Goal: Task Accomplishment & Management: Use online tool/utility

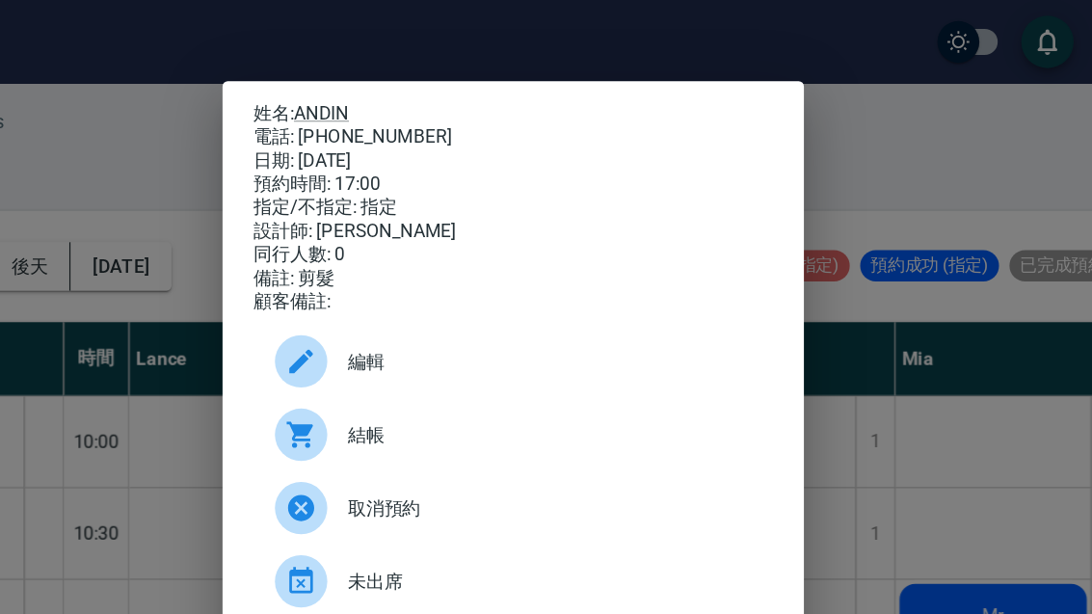
scroll to position [779, 237]
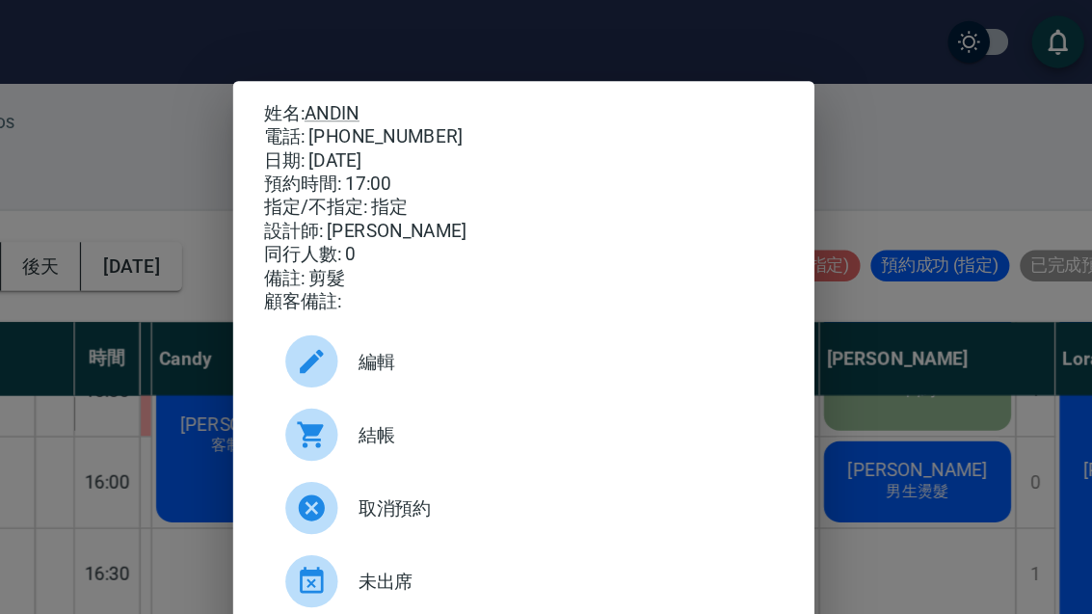
click at [642, 106] on div "姓名: ANDIN 電話: [PHONE_NUMBER] 日期: [DATE] 預約時間: 17:00 指定/不指定: 指定 設計師: [PERSON_NAM…" at bounding box center [546, 307] width 1092 height 614
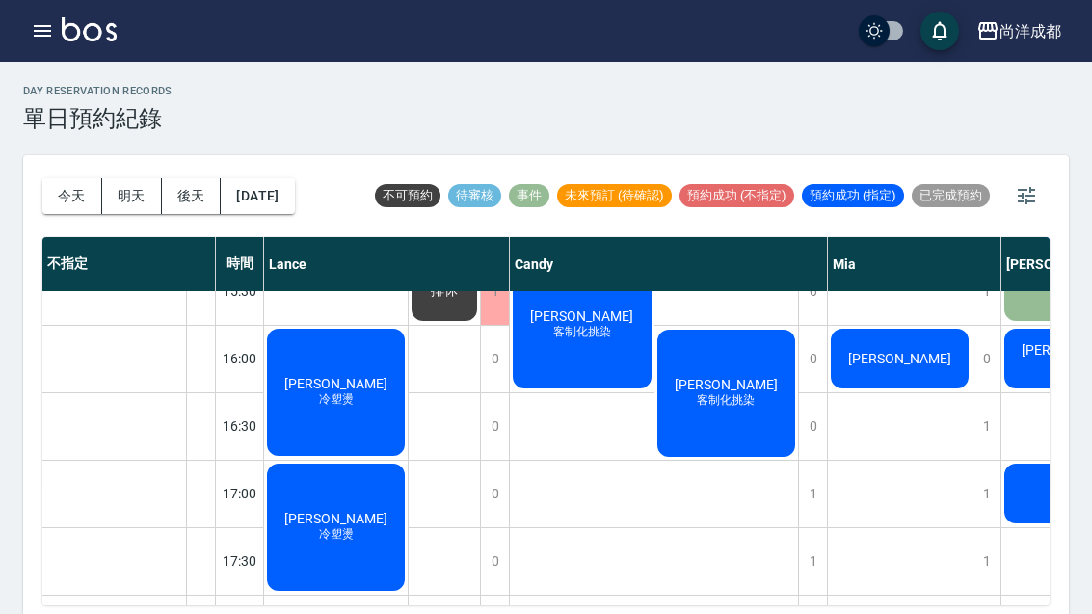
scroll to position [773, 0]
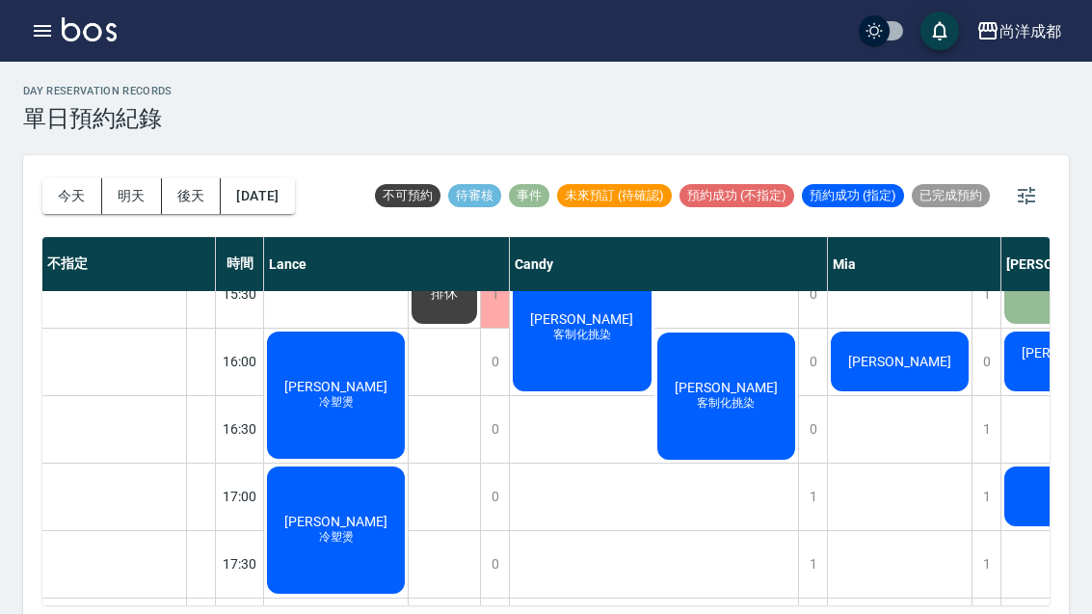
click at [328, 398] on span "冷塑燙" at bounding box center [336, 402] width 42 height 16
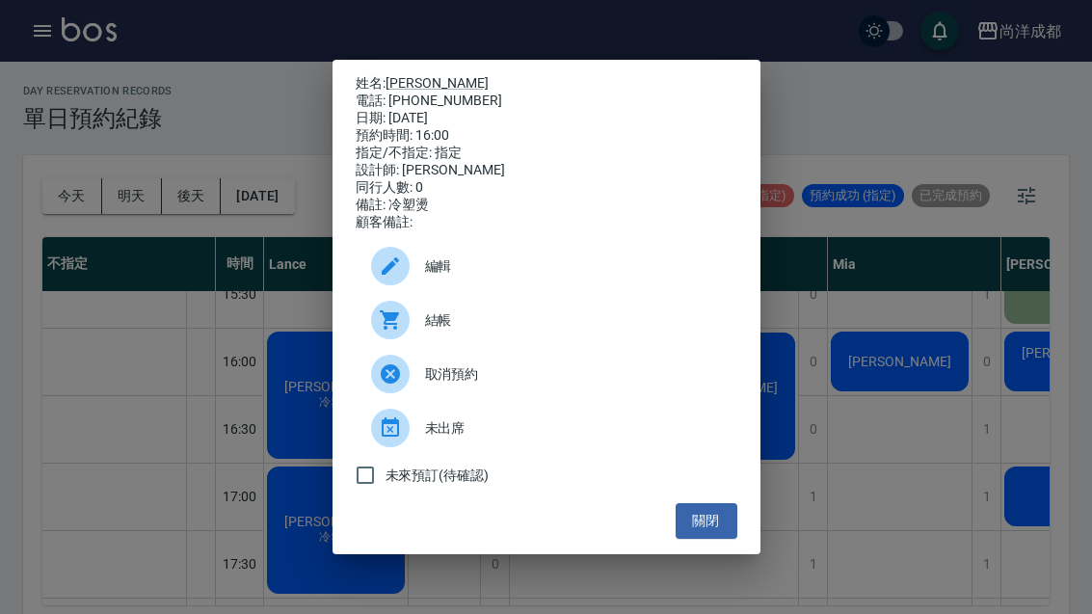
click at [711, 526] on button "關閉" at bounding box center [706, 521] width 62 height 36
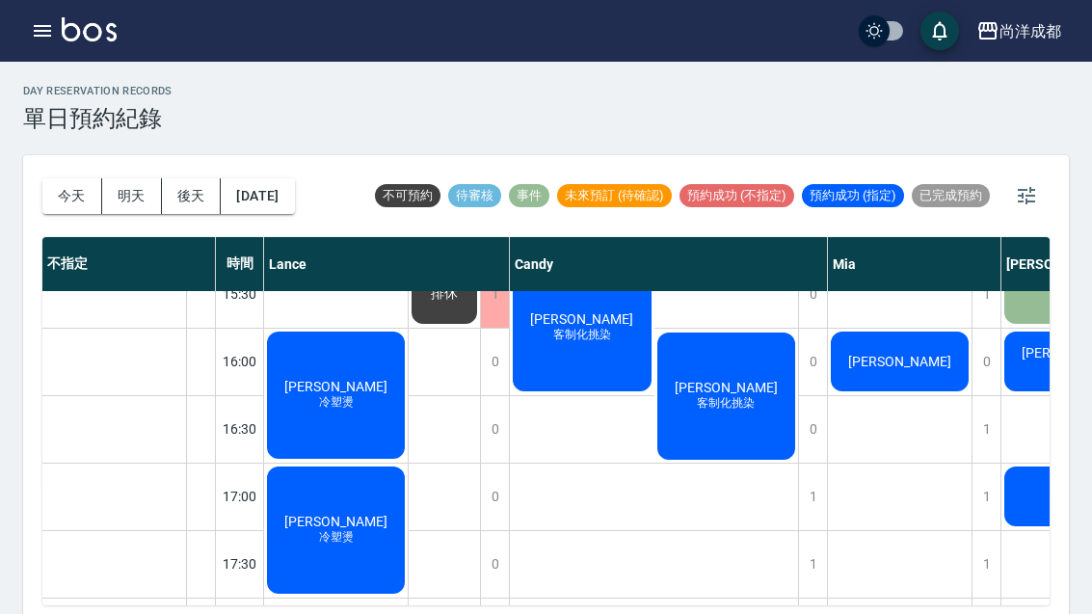
click at [332, 519] on span "[PERSON_NAME]" at bounding box center [335, 520] width 111 height 15
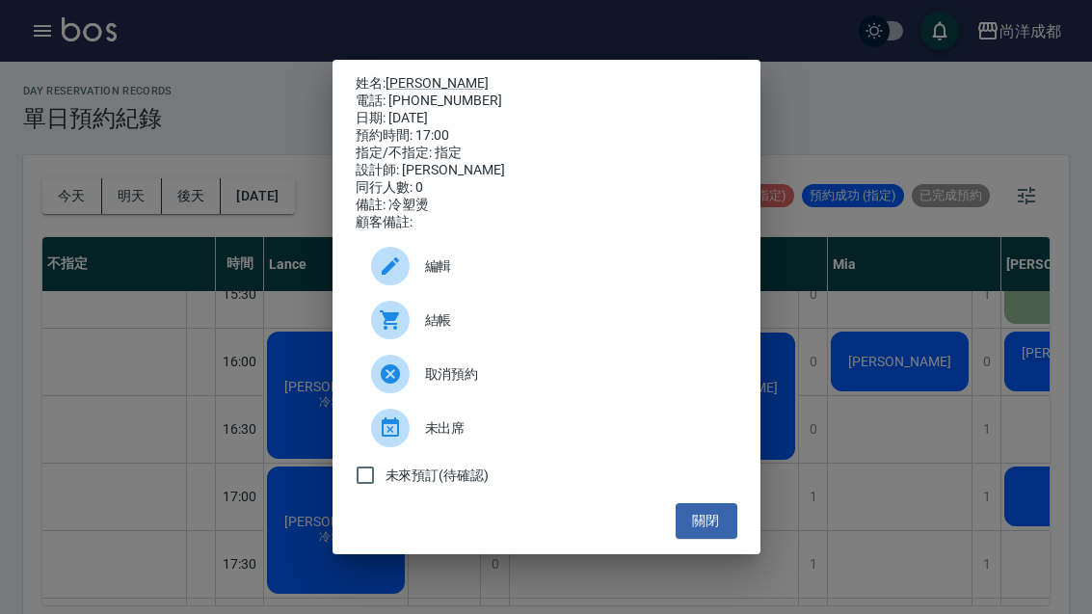
click at [706, 495] on div "未來預訂(待確認)" at bounding box center [545, 475] width 381 height 40
click at [706, 532] on button "關閉" at bounding box center [706, 521] width 62 height 36
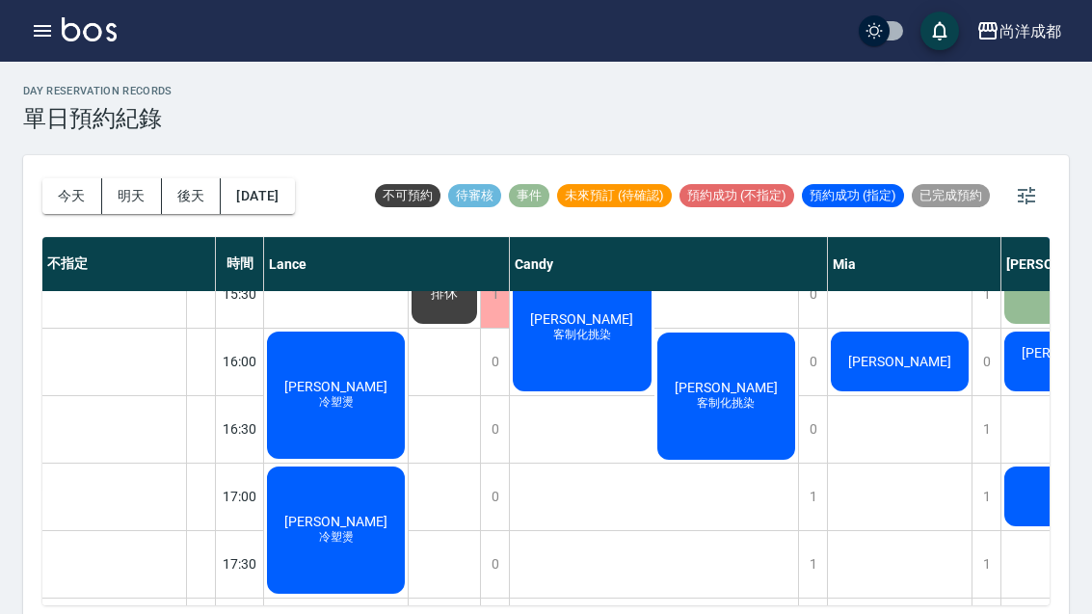
click at [0, 81] on div "day Reservation records 單日預約紀錄 [DATE] [DATE] [DATE] [DATE] 不可預約 待審核 事件 未來預訂 (待確…" at bounding box center [546, 343] width 1092 height 563
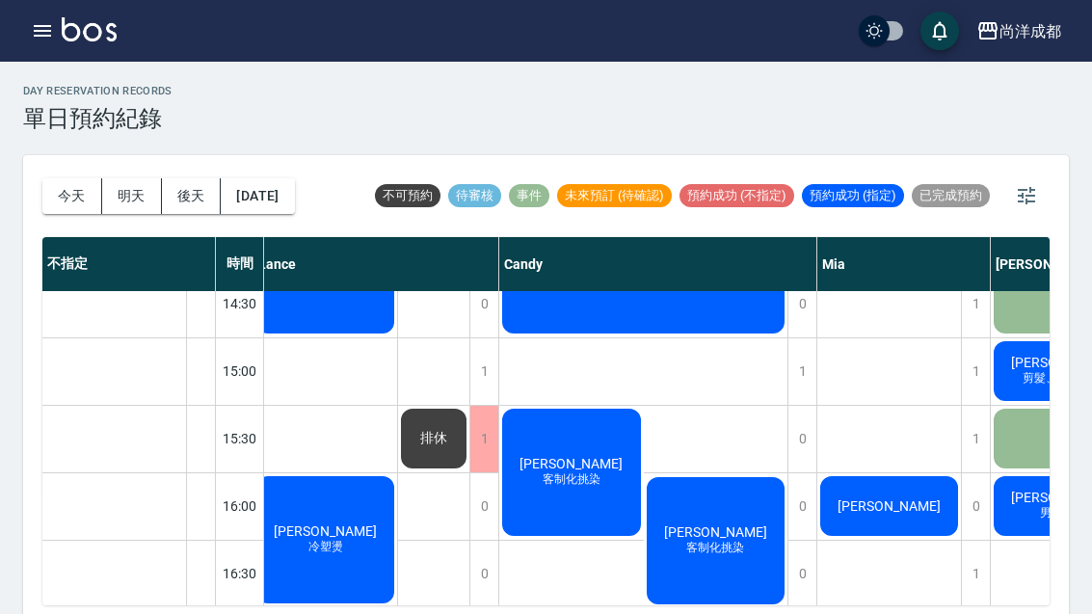
click at [65, 195] on button "今天" at bounding box center [72, 196] width 60 height 36
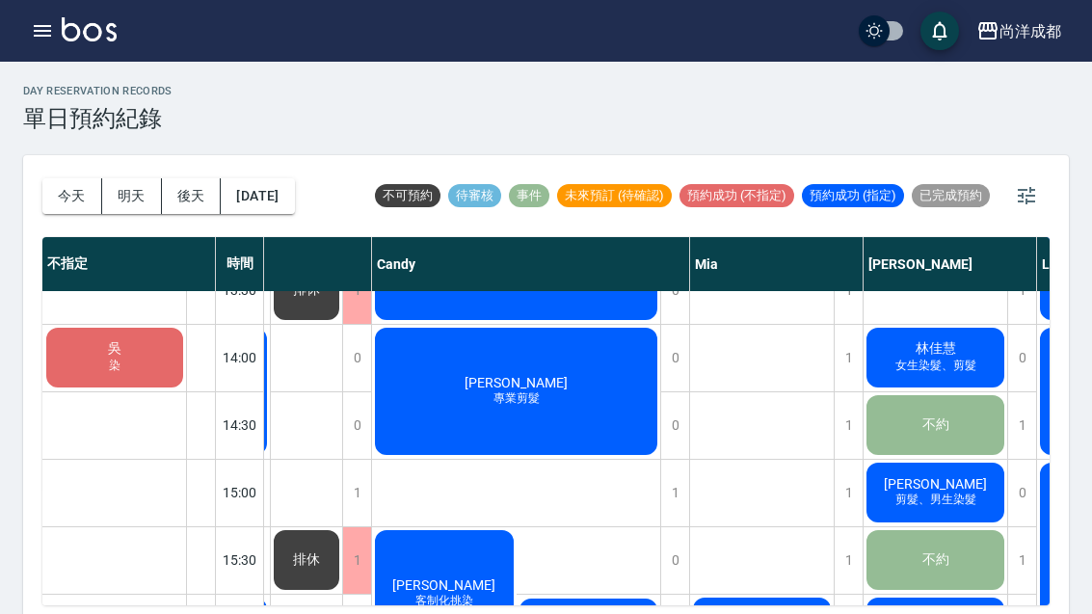
scroll to position [508, 182]
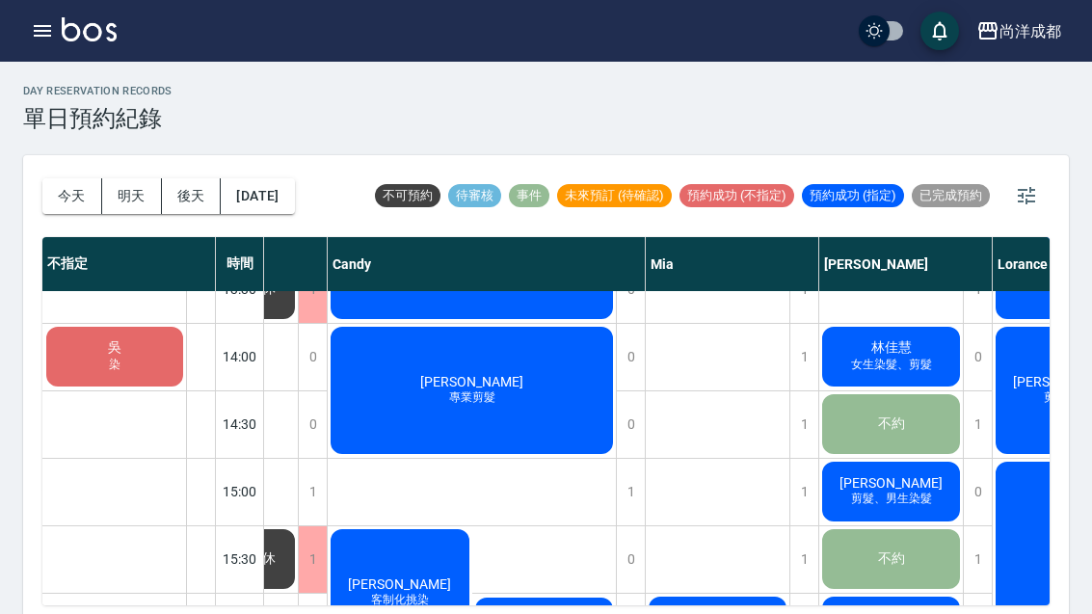
click at [909, 366] on span "女生染髮、剪髮" at bounding box center [891, 364] width 89 height 16
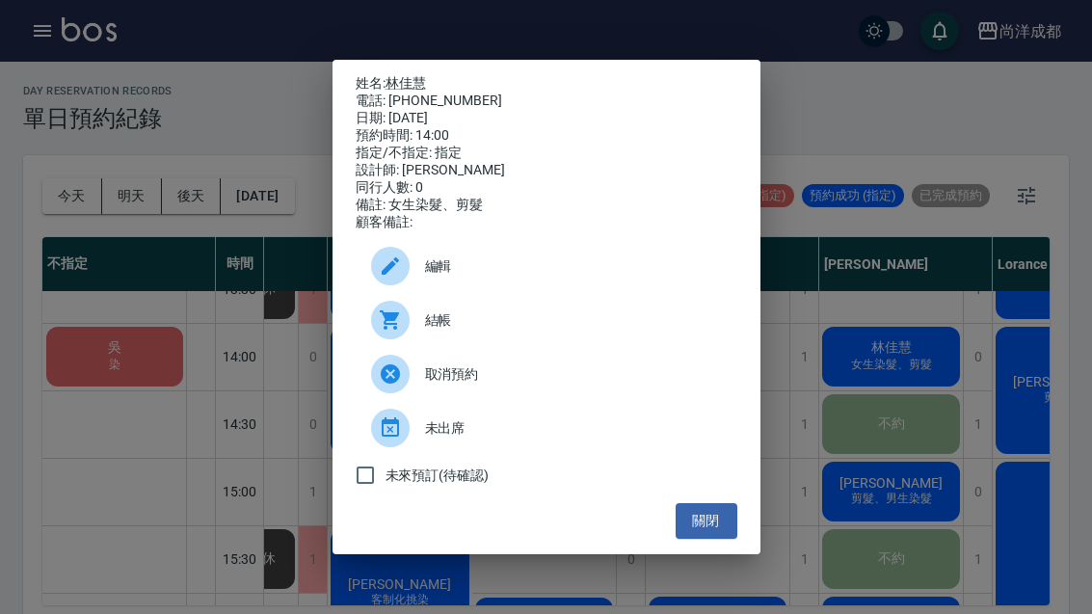
click at [423, 78] on link "林佳慧" at bounding box center [405, 82] width 40 height 15
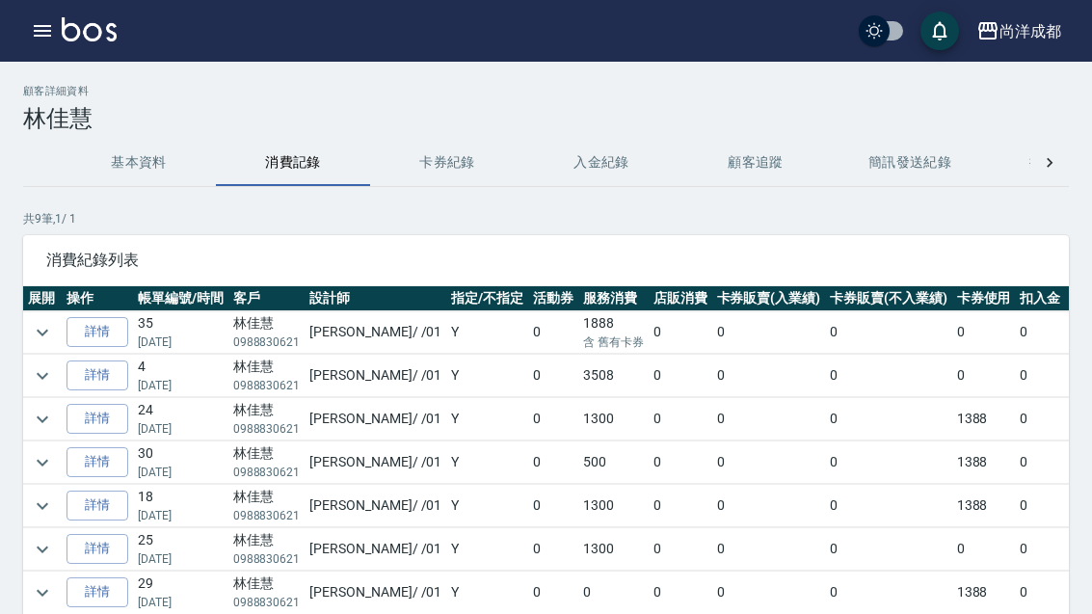
click at [106, 332] on link "詳情" at bounding box center [97, 332] width 62 height 30
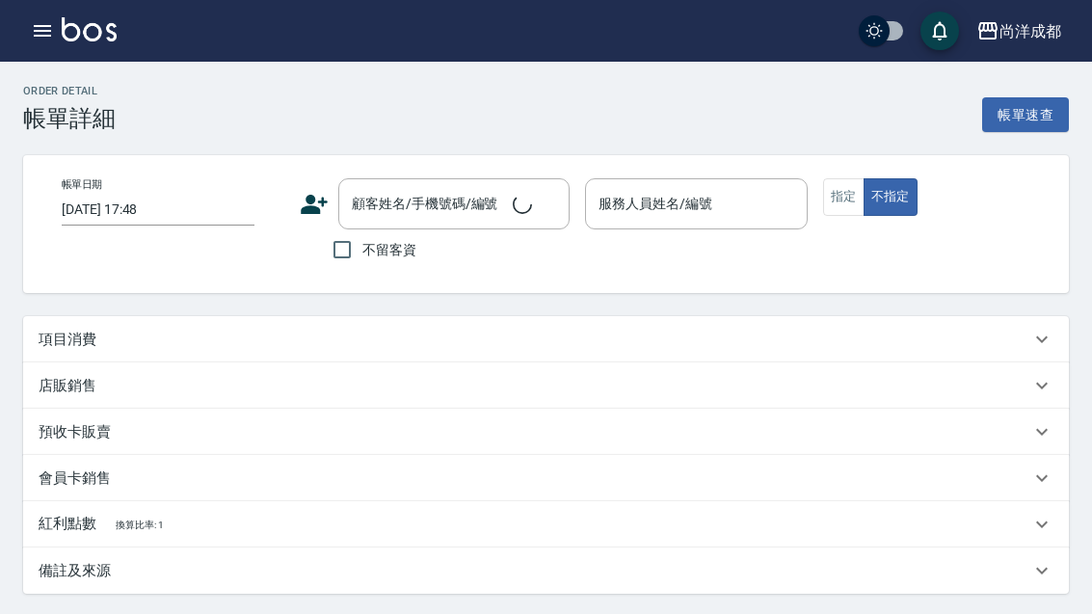
type input "2025/08/09 20:27"
type input "林佳慧/0988830621/"
type input "Benny-01"
type input "50"
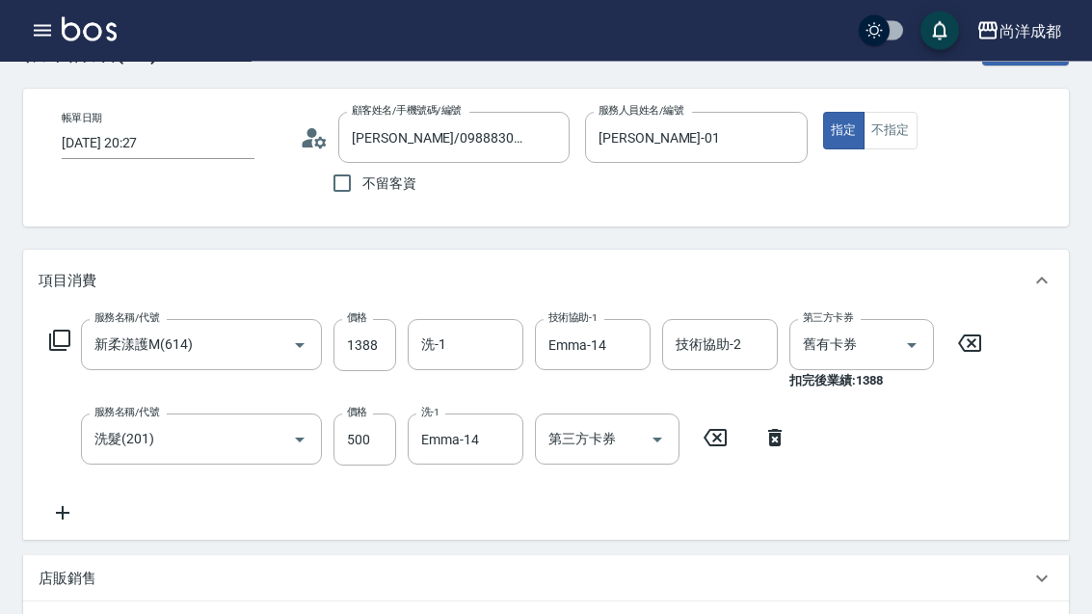
scroll to position [39, 0]
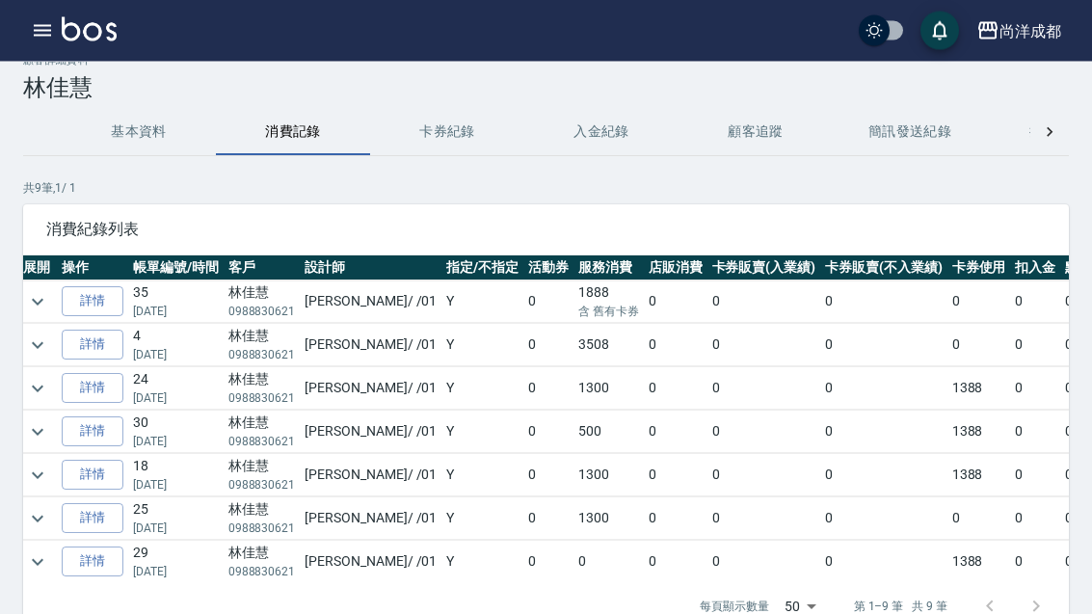
scroll to position [31, 0]
click at [92, 351] on link "詳情" at bounding box center [93, 344] width 62 height 30
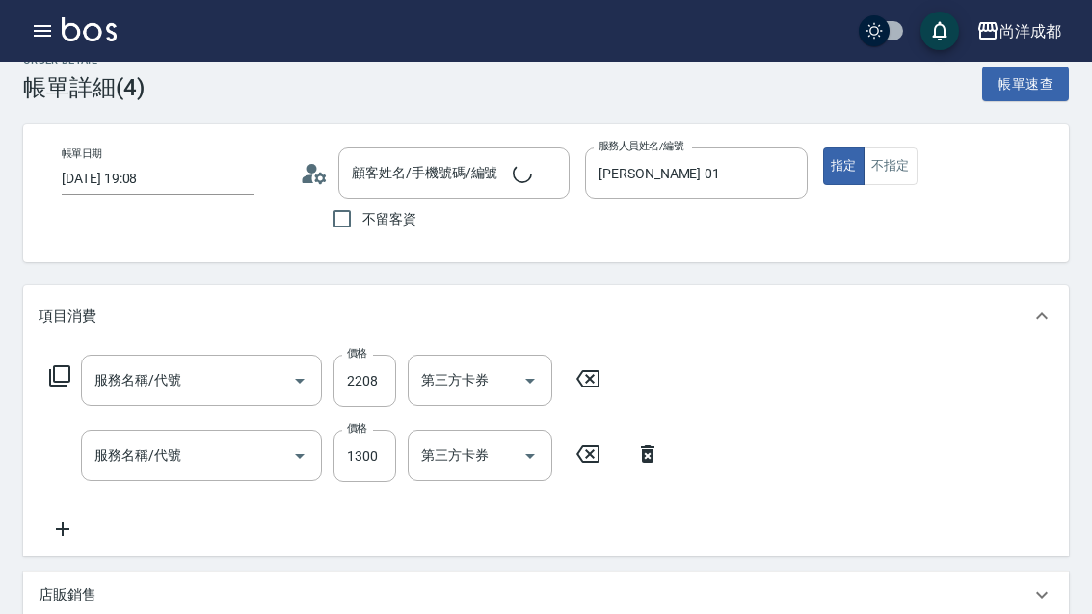
type input "2025/06/30 19:08"
type input "Benny-01"
type input "350"
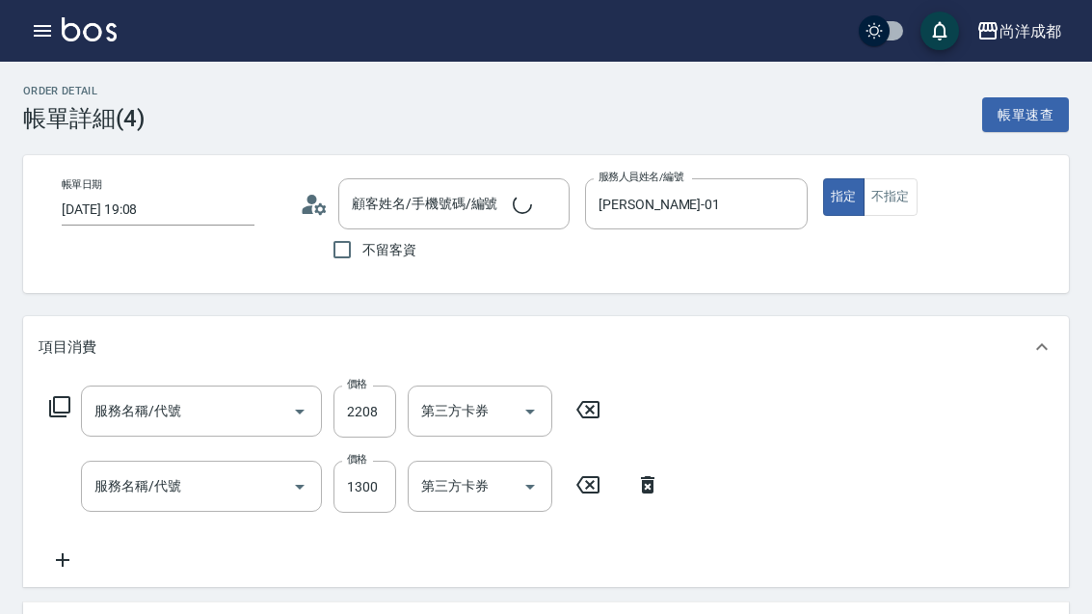
type input "林佳慧/0988830621/"
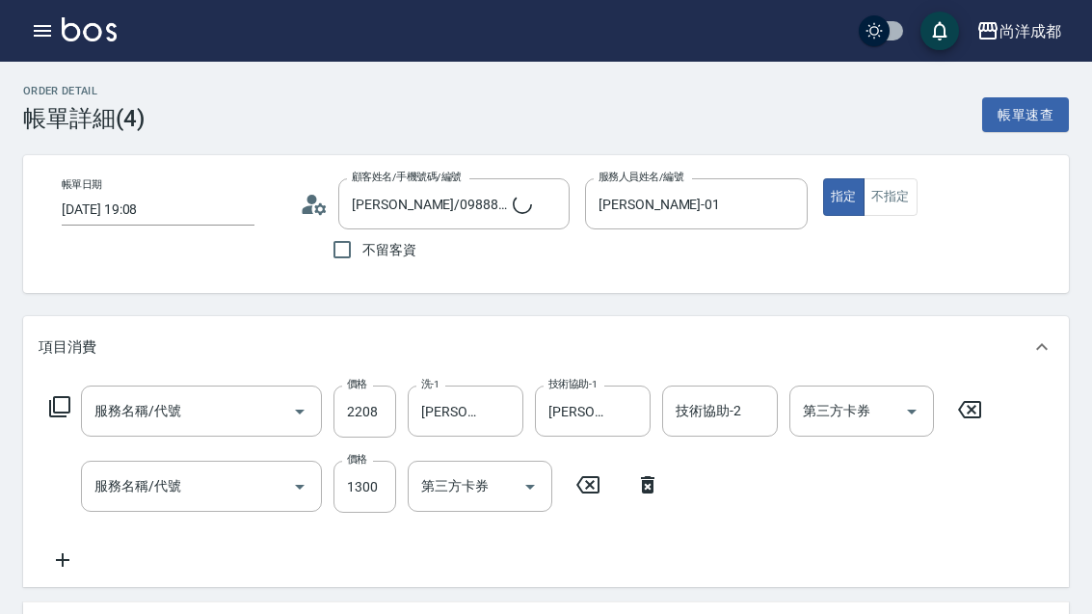
type input "染髮(501)"
type input "剪髮(401)"
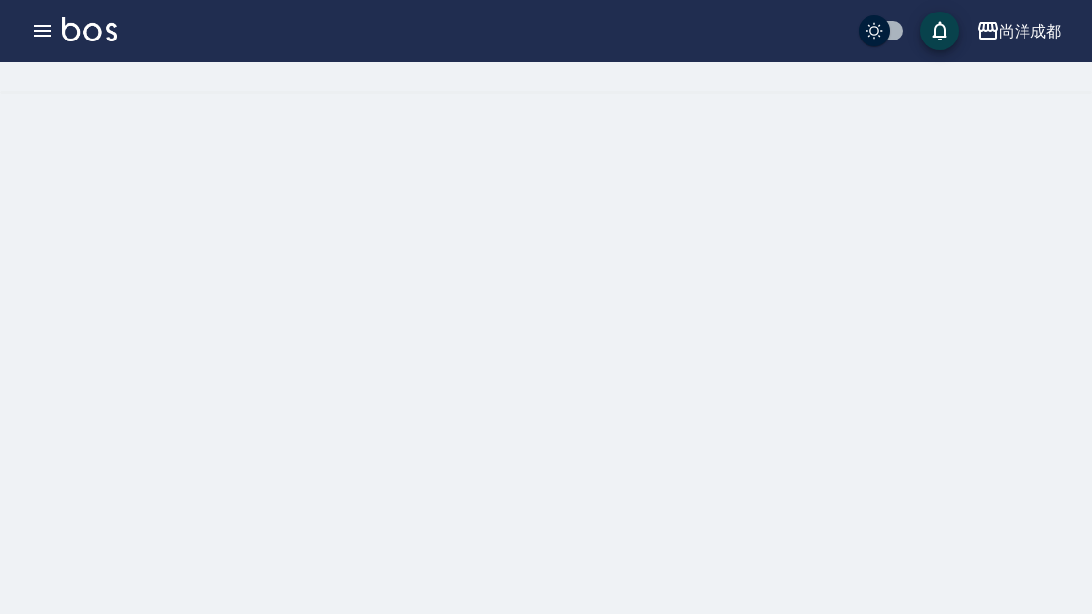
scroll to position [62, 0]
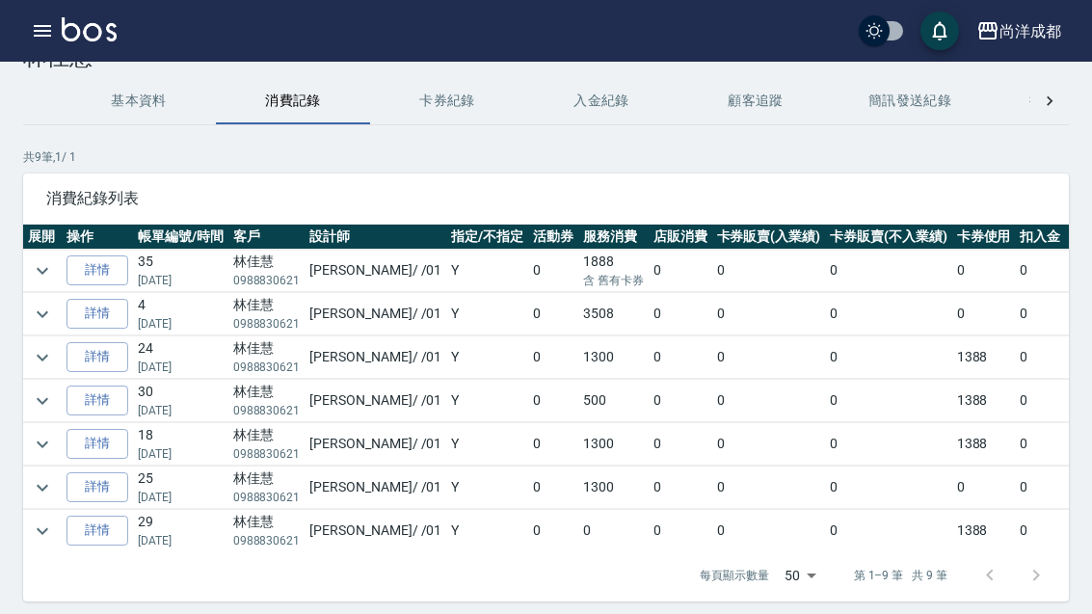
click at [96, 314] on link "詳情" at bounding box center [97, 314] width 62 height 30
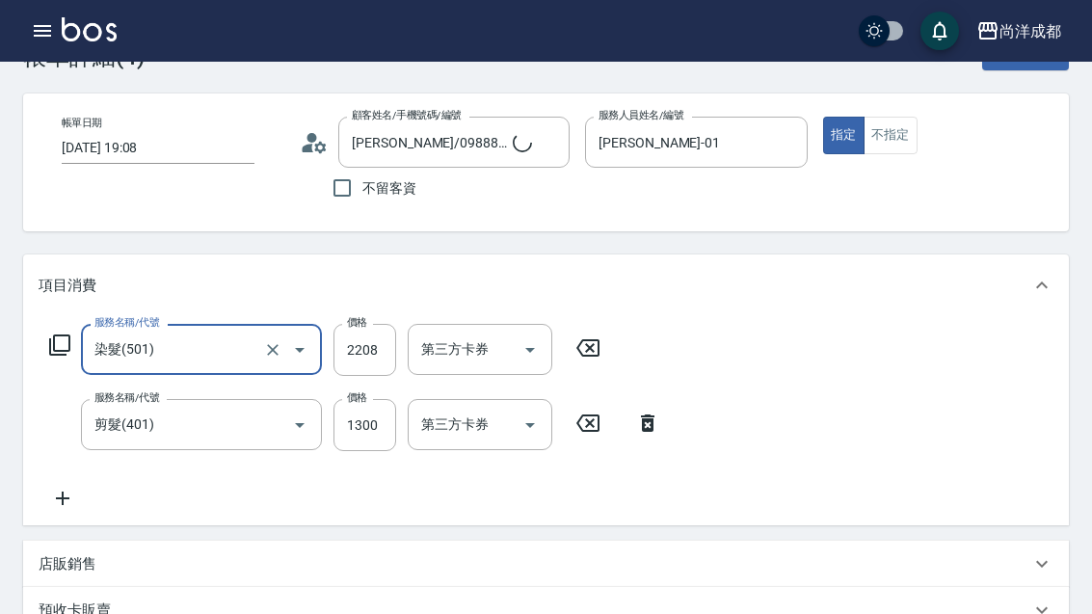
type input "林佳慧/0988830621/"
type input "350"
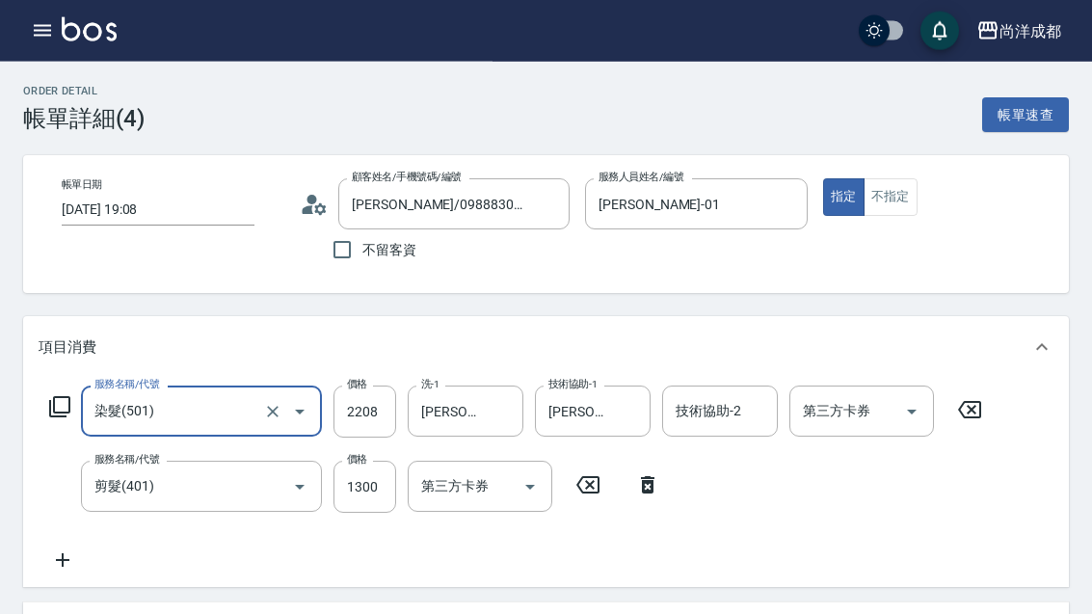
scroll to position [48, 0]
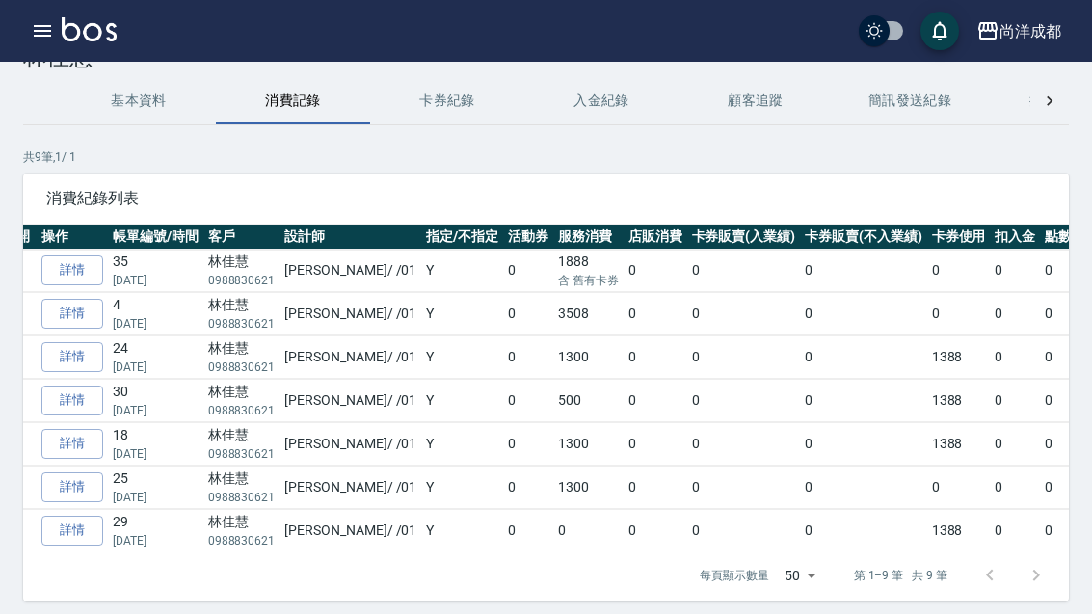
scroll to position [0, 23]
click at [579, 120] on button "入金紀錄" at bounding box center [601, 101] width 154 height 46
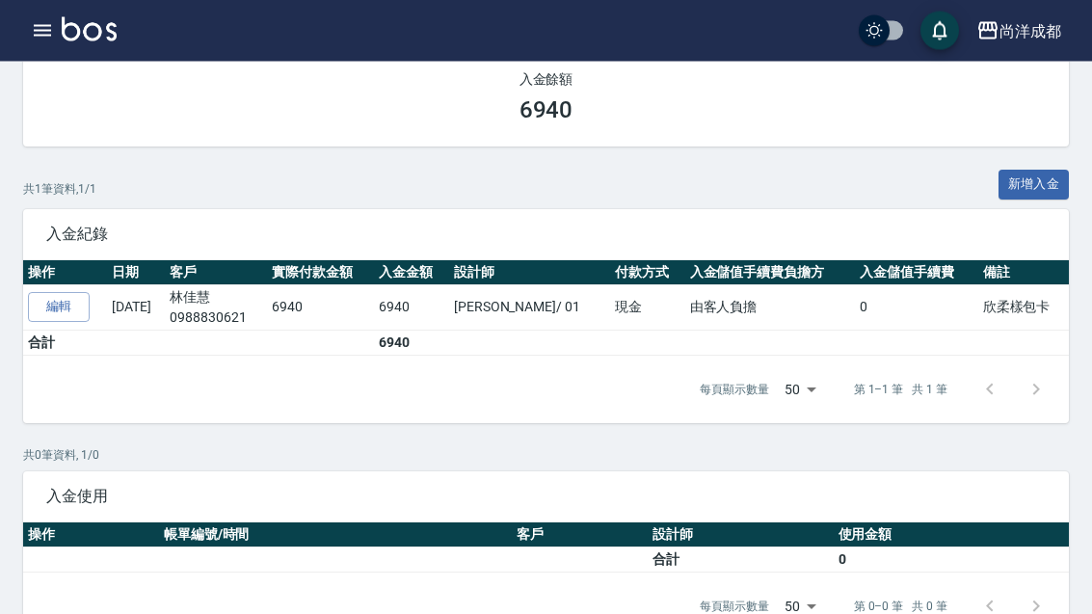
scroll to position [208, 0]
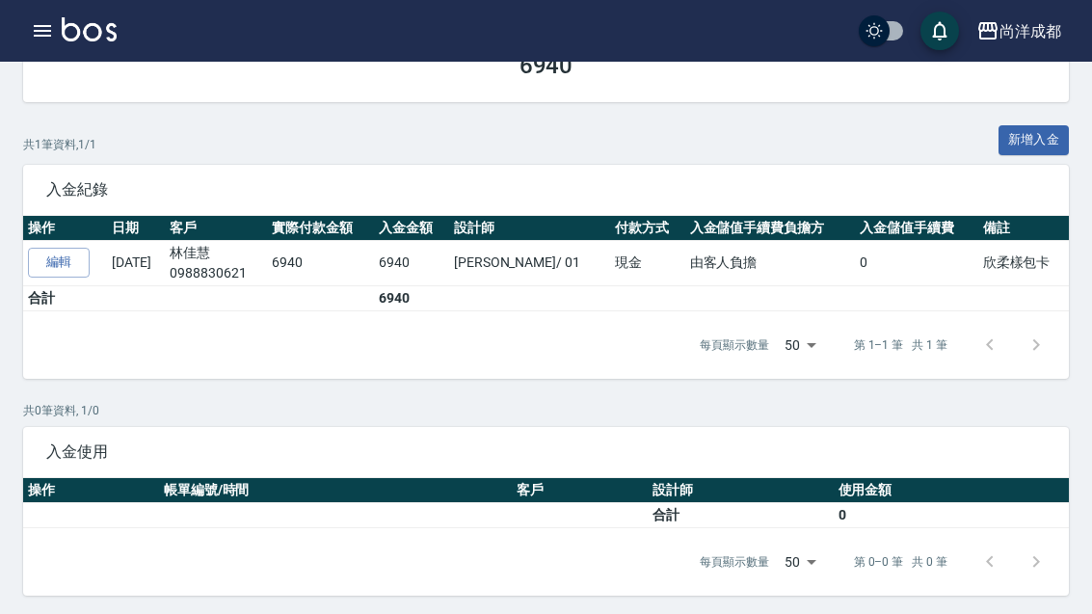
click at [61, 259] on link "編輯" at bounding box center [59, 263] width 62 height 30
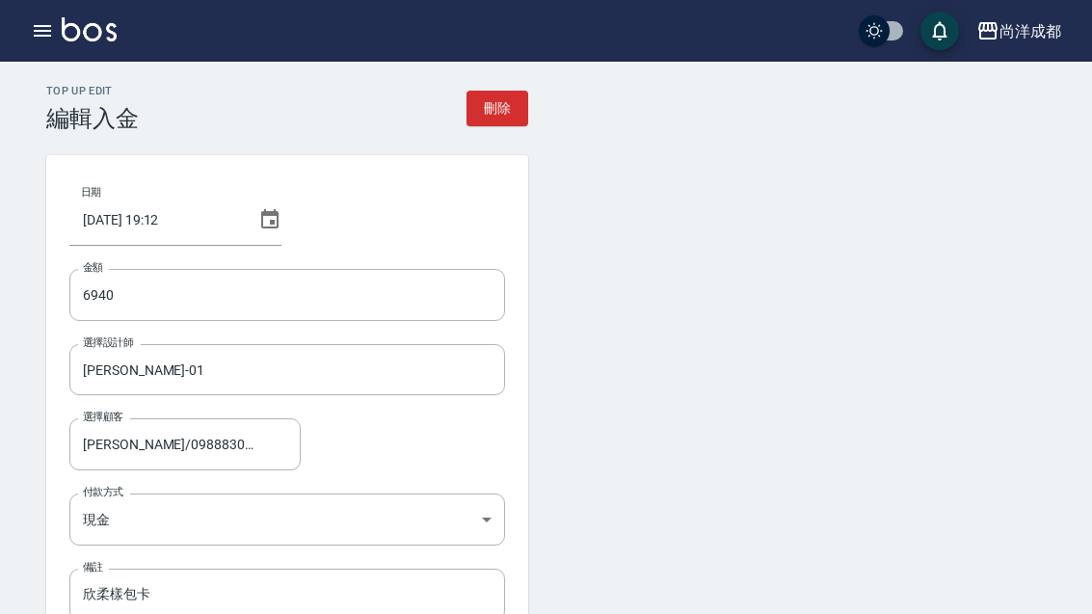
click at [44, 13] on button "button" at bounding box center [42, 31] width 39 height 39
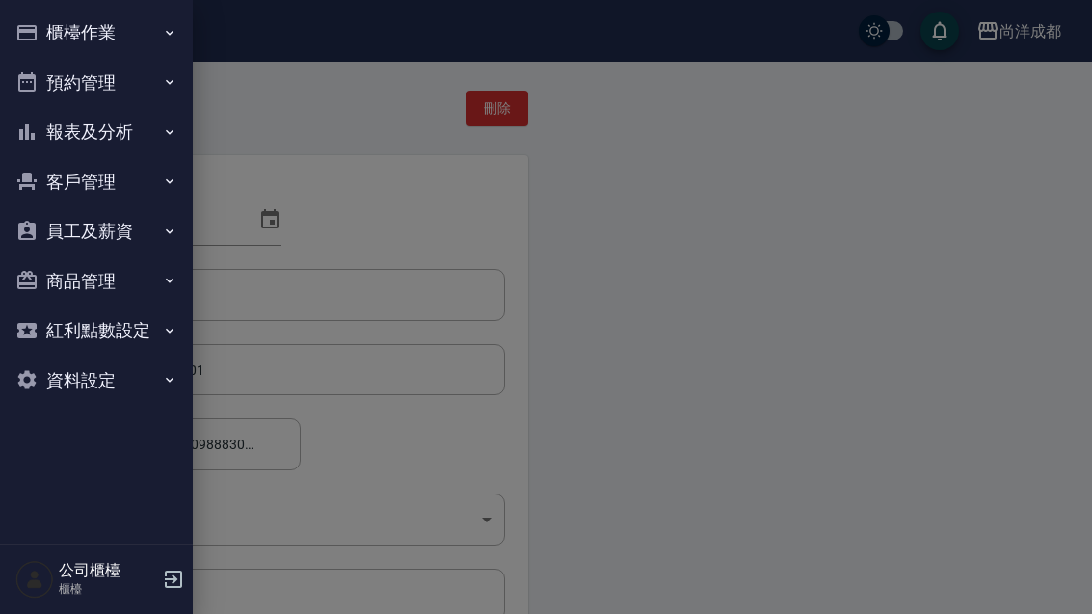
click at [120, 39] on button "櫃檯作業" at bounding box center [96, 33] width 177 height 50
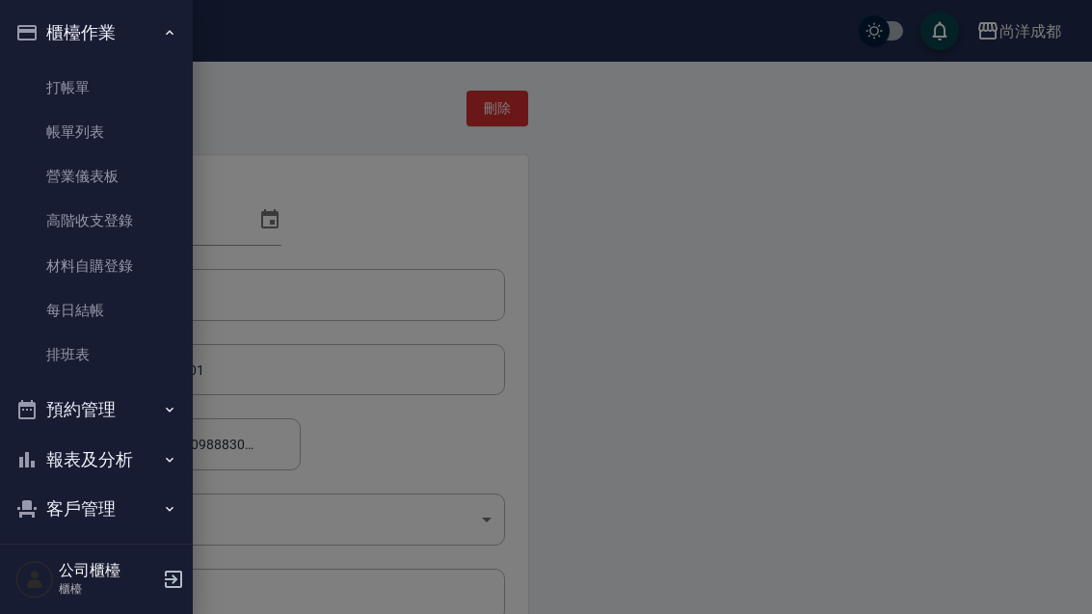
click at [691, 174] on div at bounding box center [546, 307] width 1092 height 614
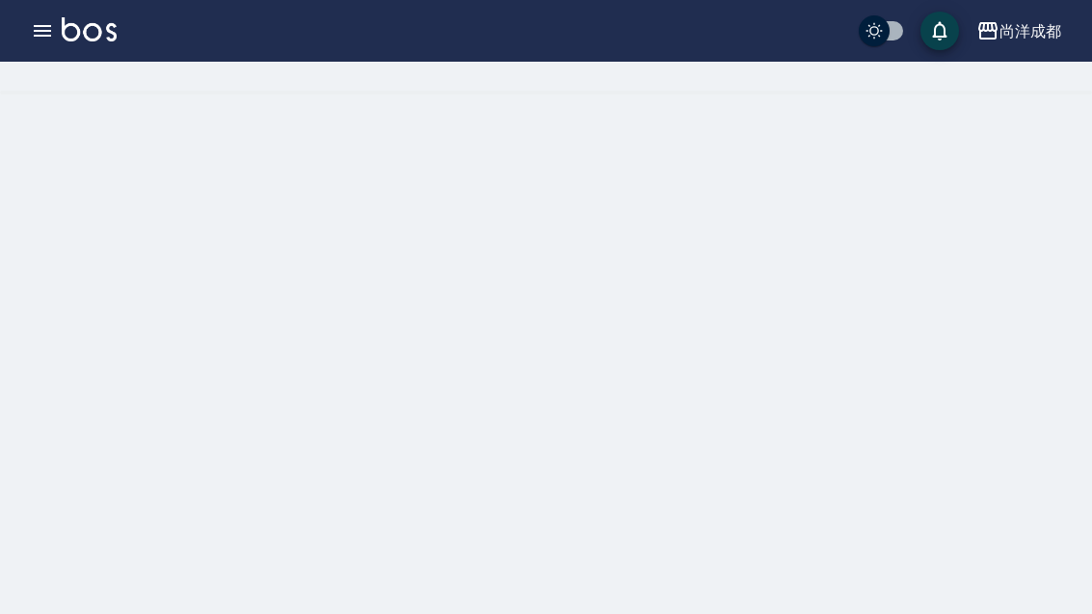
scroll to position [62, 0]
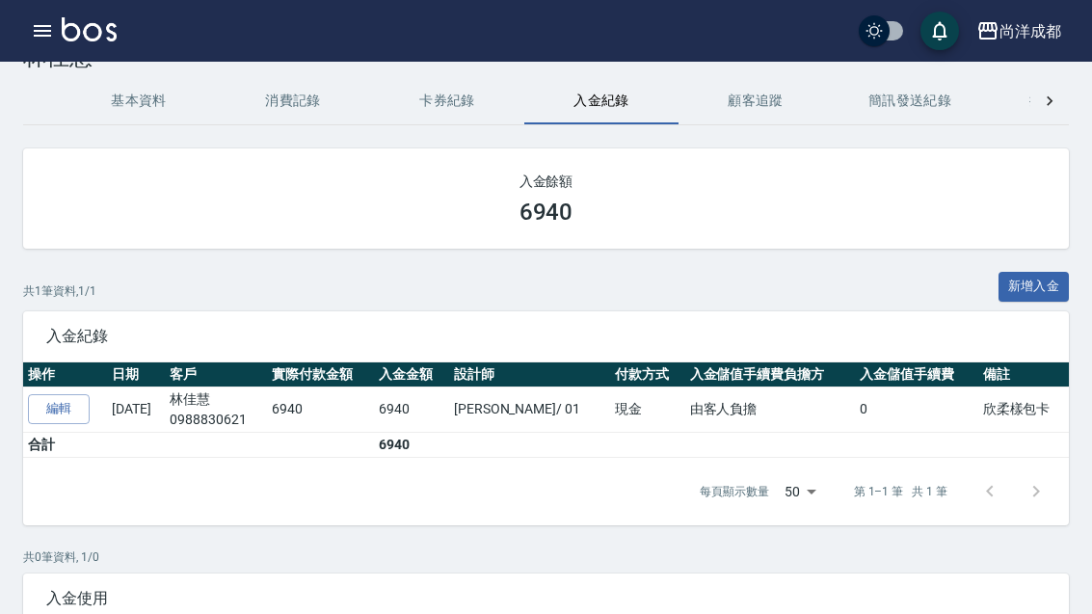
click at [298, 98] on button "消費記錄" at bounding box center [293, 101] width 154 height 46
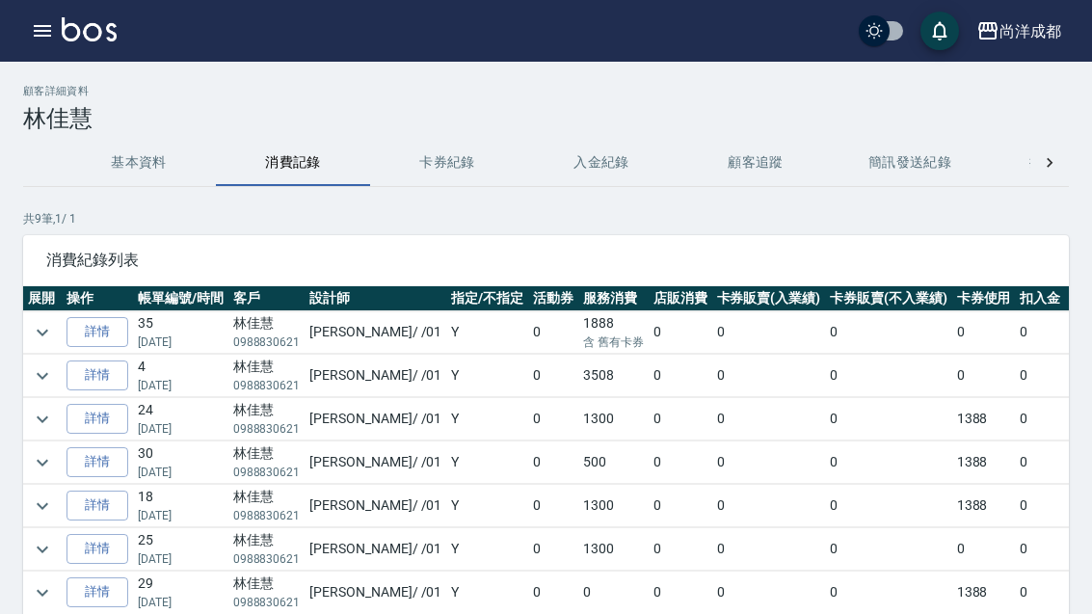
click at [91, 363] on link "詳情" at bounding box center [97, 375] width 62 height 30
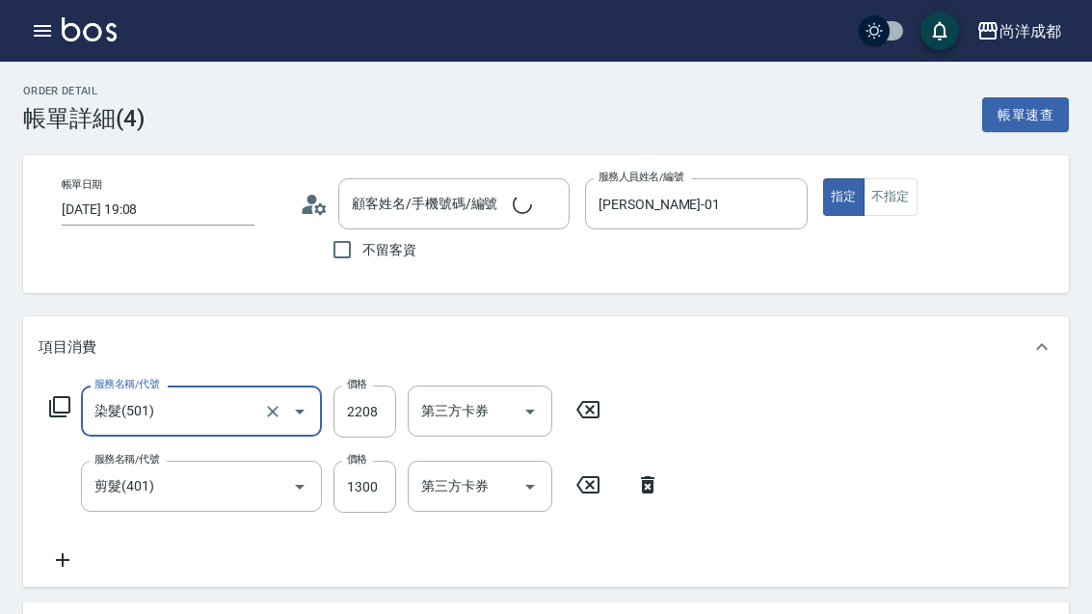
type input "林佳慧/0988830621/"
type input "350"
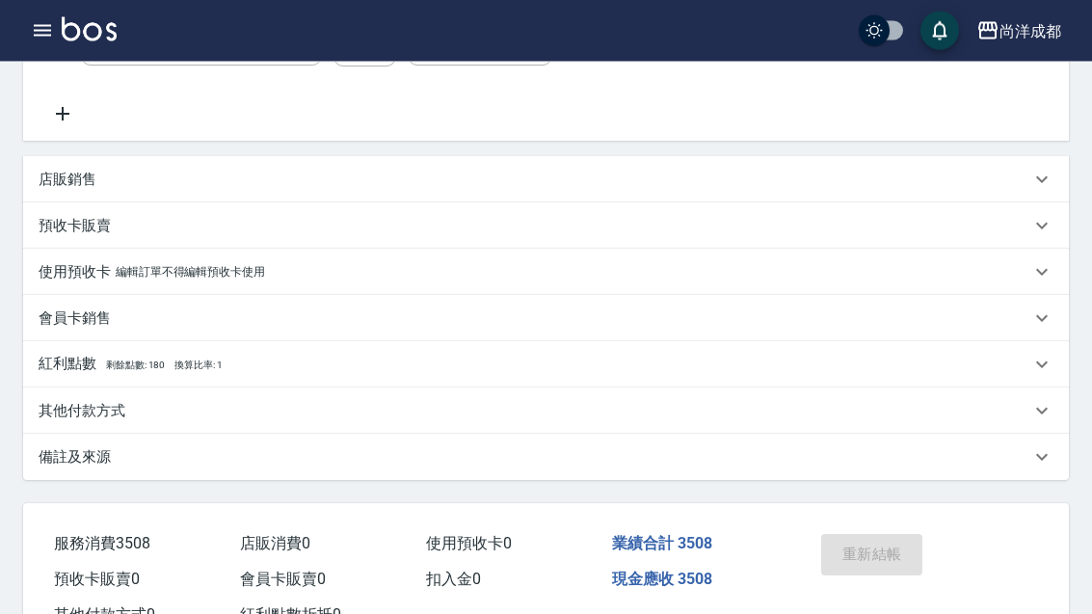
scroll to position [459, 0]
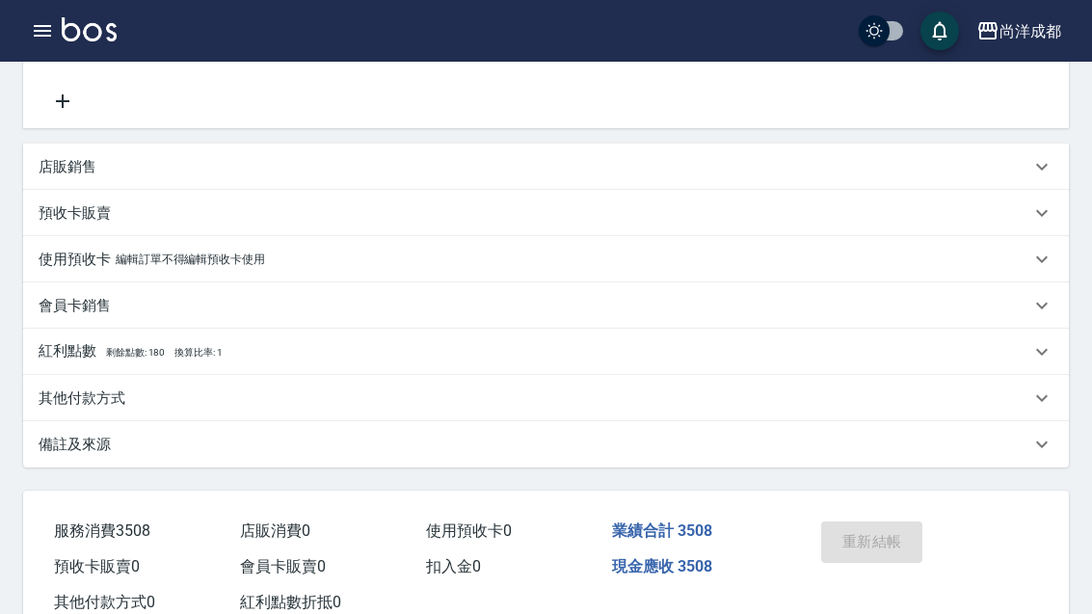
click at [211, 242] on div "使用預收卡 編輯訂單不得編輯預收卡使用" at bounding box center [545, 259] width 1045 height 46
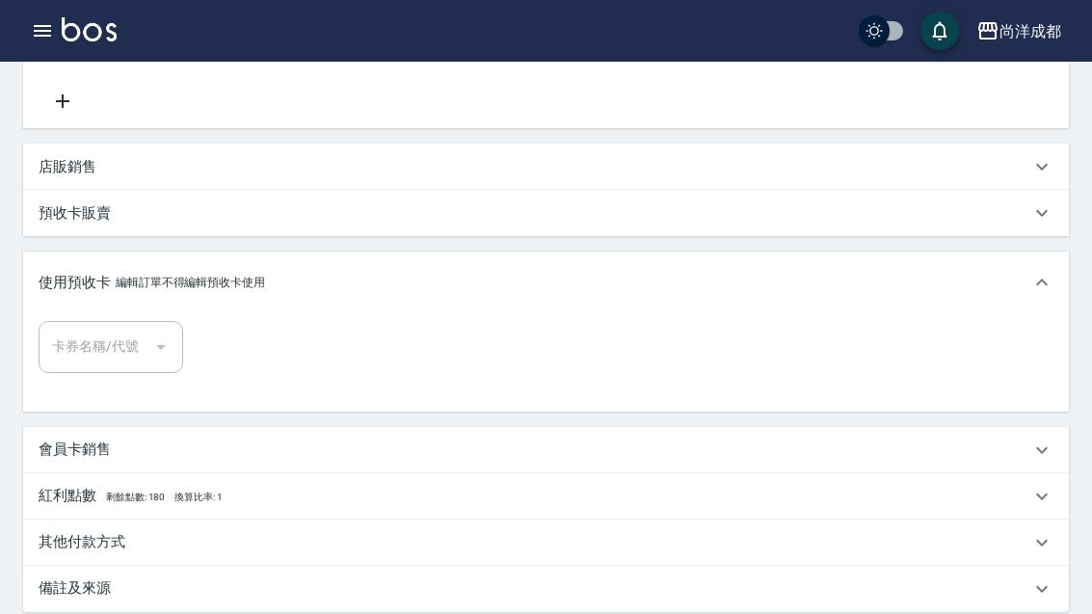
click at [321, 128] on div "服務名稱/代號 染髮(501) 服務名稱/代號 價格 2208 價格 洗-1 Peggy-13 洗-1 技術協助-1 Peggy-13 技術協助-1 技術協助…" at bounding box center [545, 23] width 1045 height 209
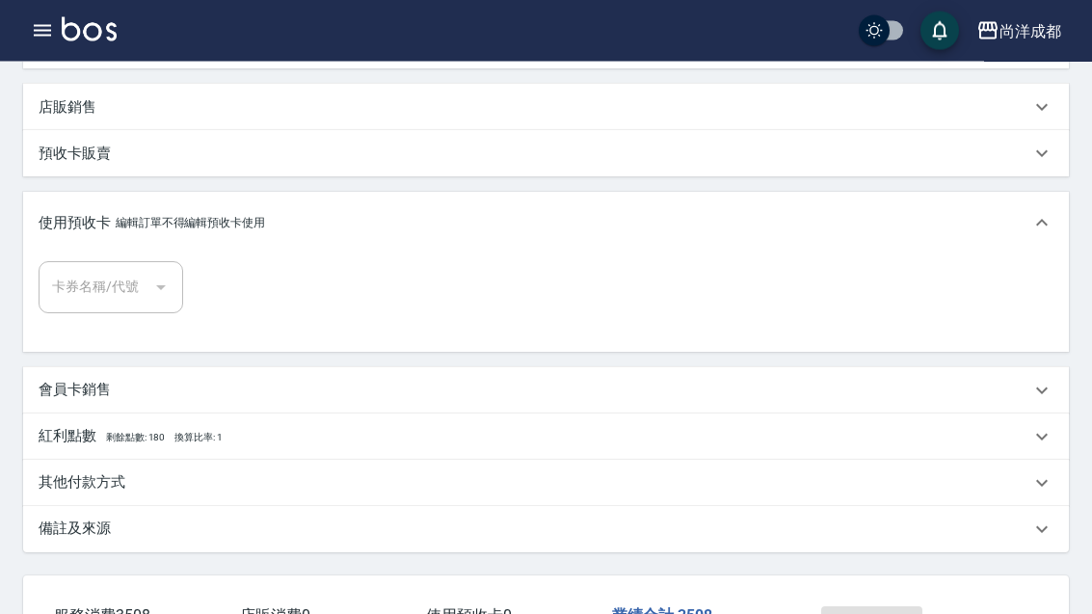
scroll to position [603, 0]
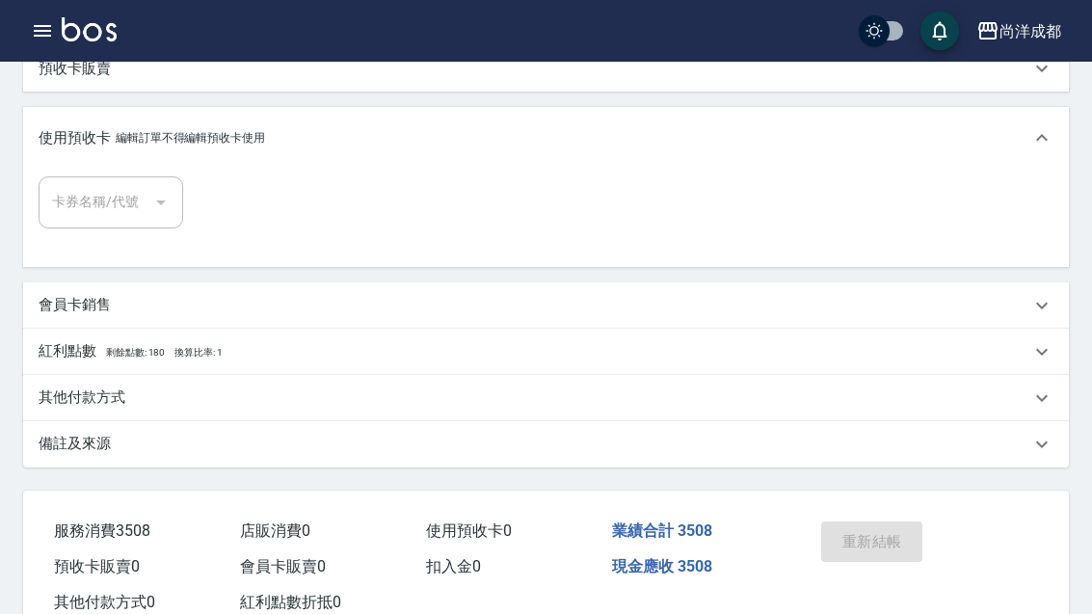
click at [267, 302] on div "會員卡銷售" at bounding box center [534, 305] width 991 height 20
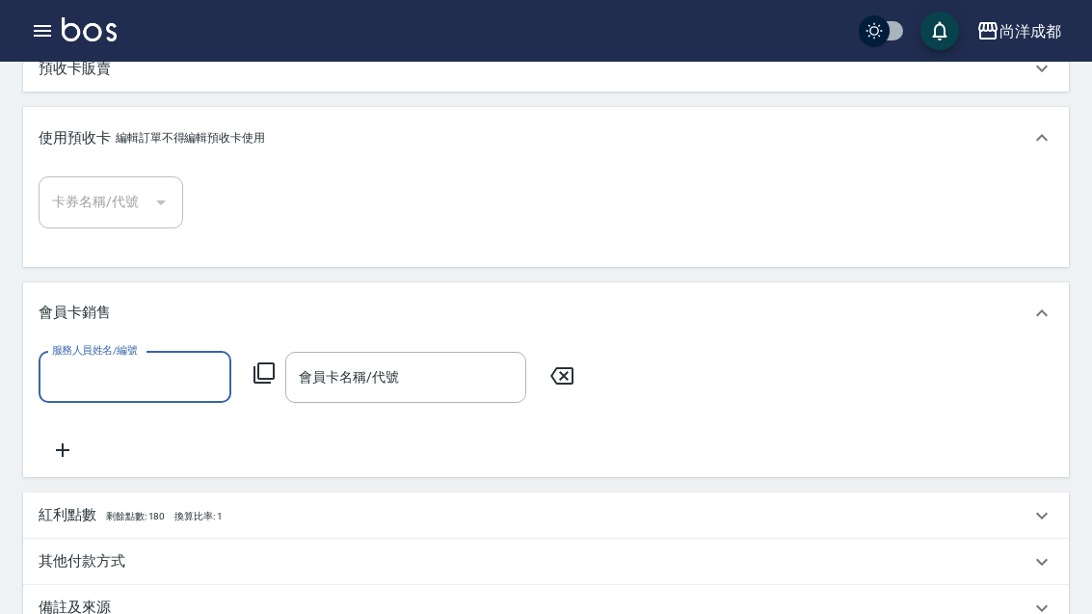
scroll to position [0, 0]
click at [355, 165] on div "使用預收卡 編輯訂單不得編輯預收卡使用" at bounding box center [545, 138] width 1045 height 62
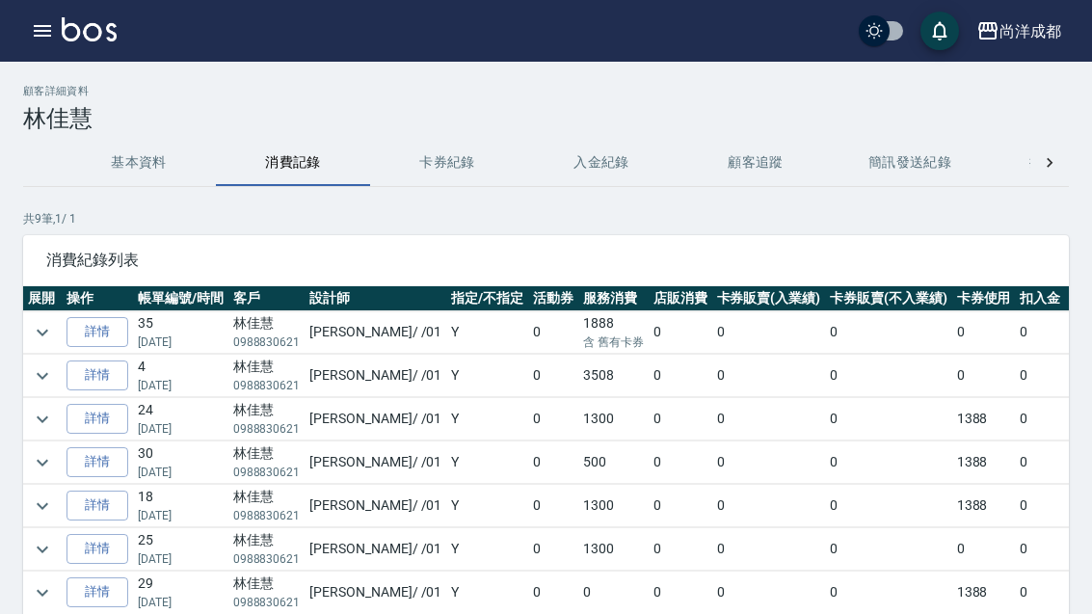
click at [618, 140] on button "入金紀錄" at bounding box center [601, 163] width 154 height 46
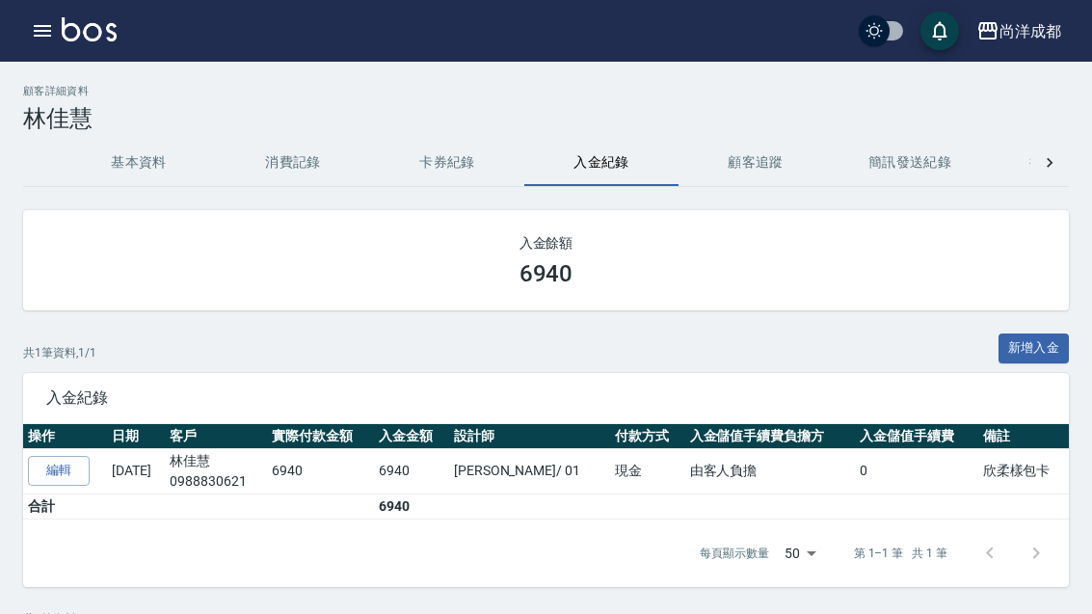
click at [161, 381] on div "入金紀錄" at bounding box center [545, 398] width 1045 height 50
click at [23, 31] on button "button" at bounding box center [42, 31] width 39 height 39
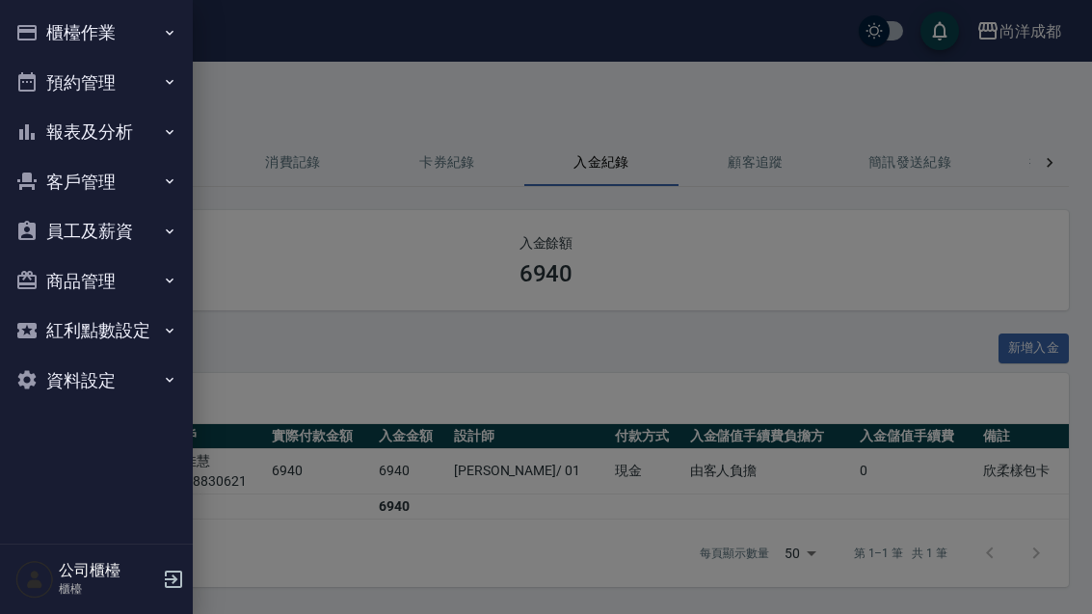
click at [94, 18] on button "櫃檯作業" at bounding box center [96, 33] width 177 height 50
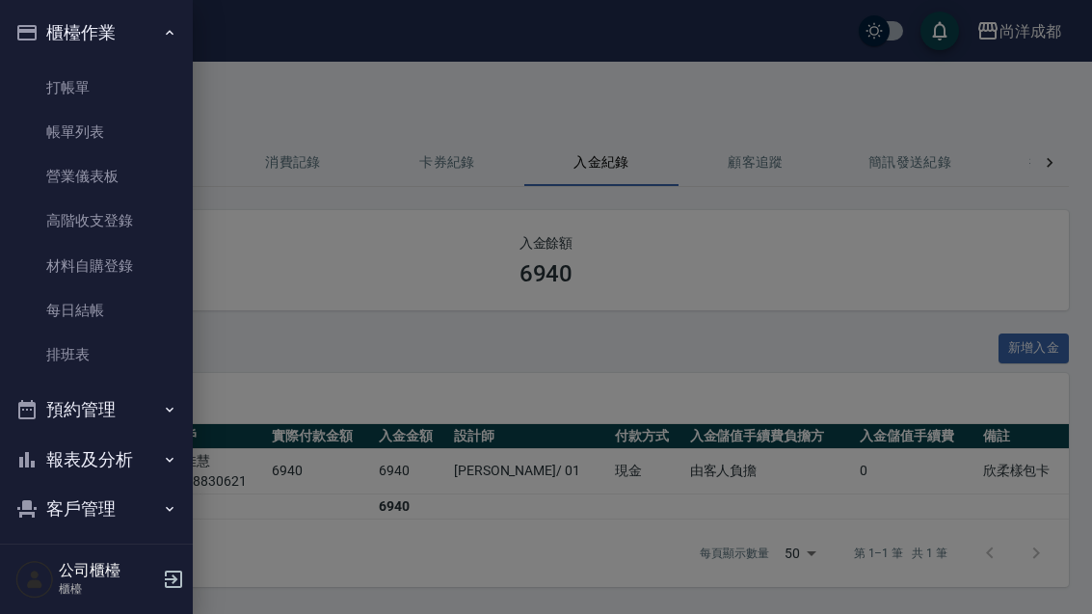
click at [98, 82] on link "打帳單" at bounding box center [96, 88] width 177 height 44
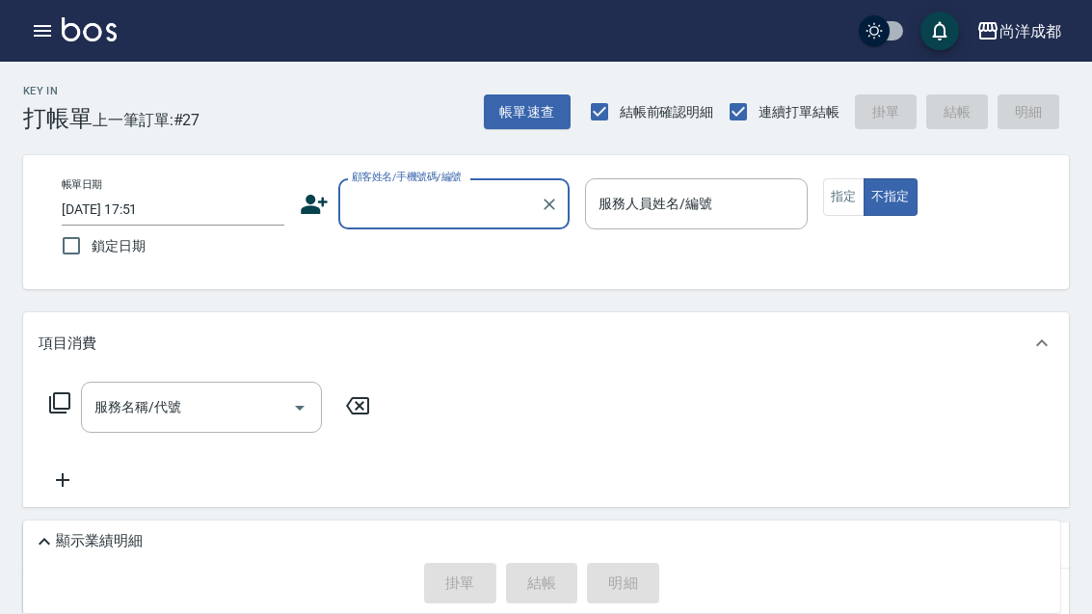
click at [445, 202] on input "顧客姓名/手機號碼/編號" at bounding box center [439, 204] width 185 height 34
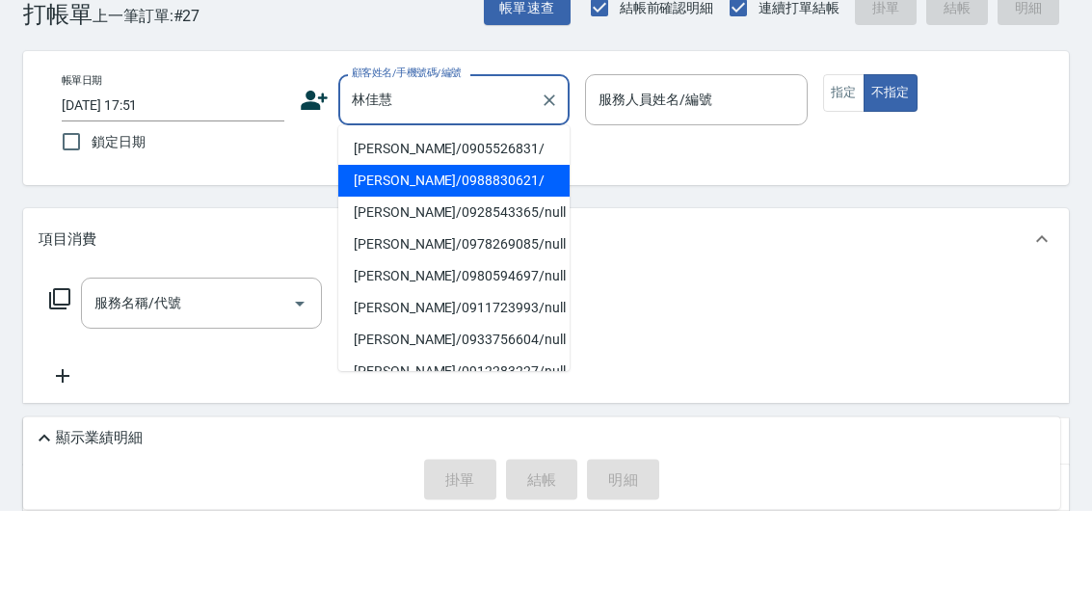
click at [458, 269] on li "林佳慧/0988830621/" at bounding box center [453, 285] width 231 height 32
type input "林佳慧/0988830621/"
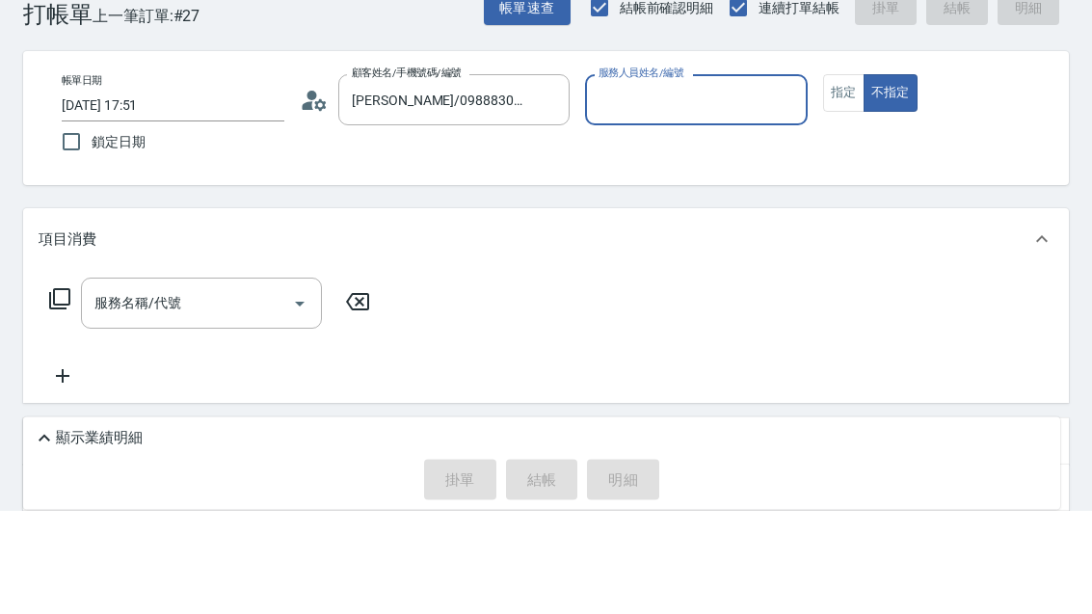
type input "Benny-01"
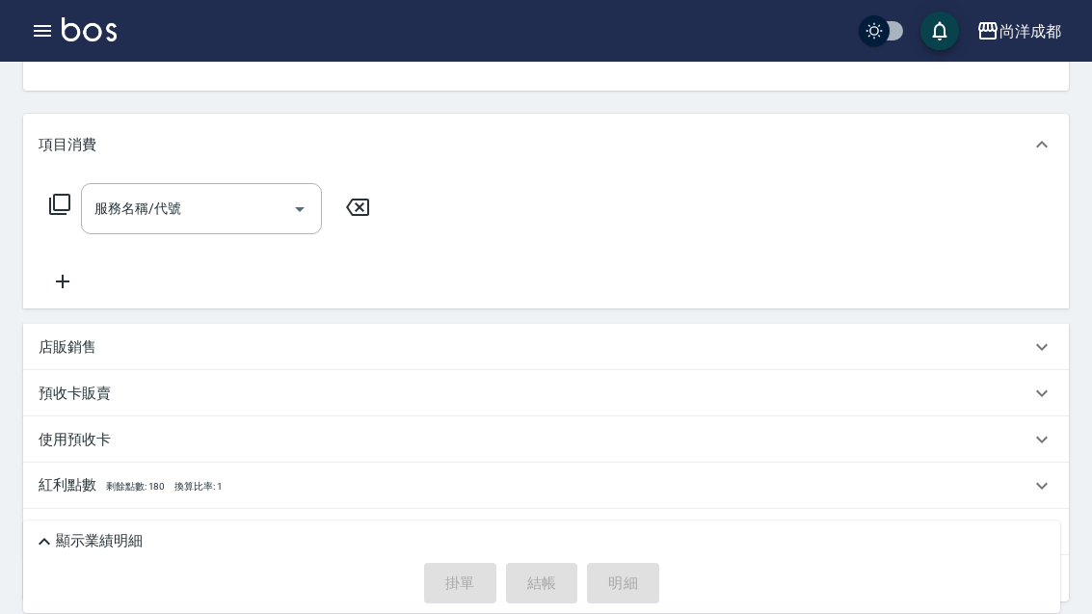
scroll to position [211, 0]
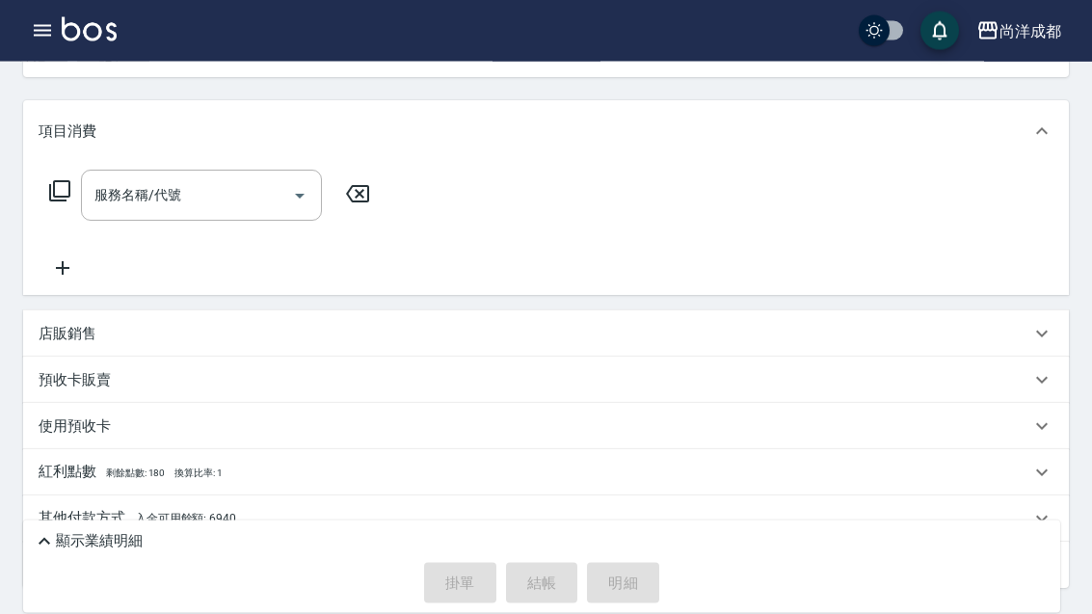
click at [207, 516] on span "入金可用餘額: 6940" at bounding box center [185, 519] width 101 height 13
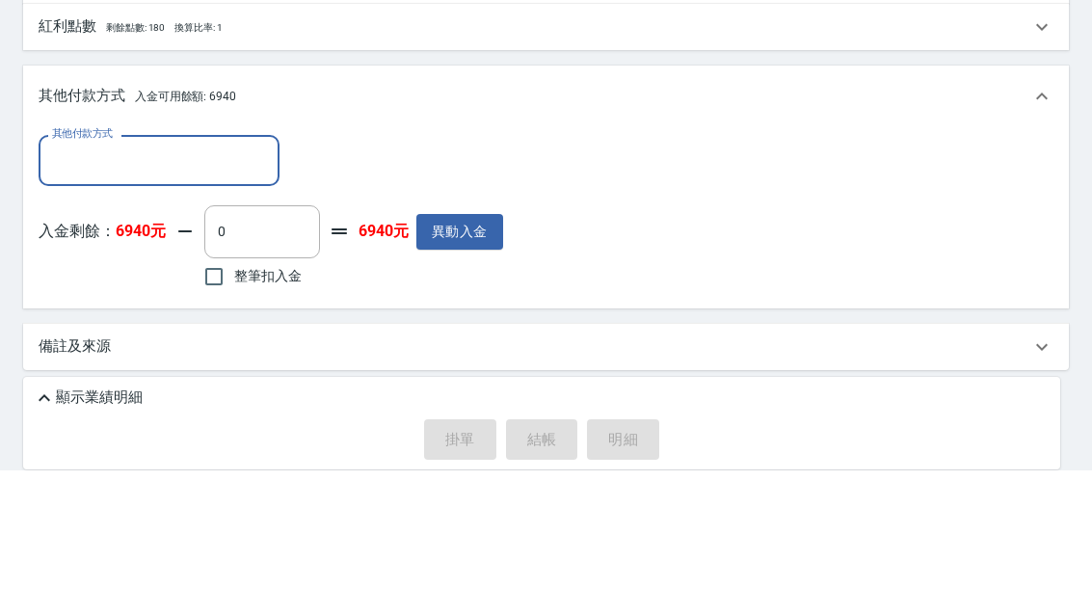
scroll to position [519, 0]
